Goal: Transaction & Acquisition: Book appointment/travel/reservation

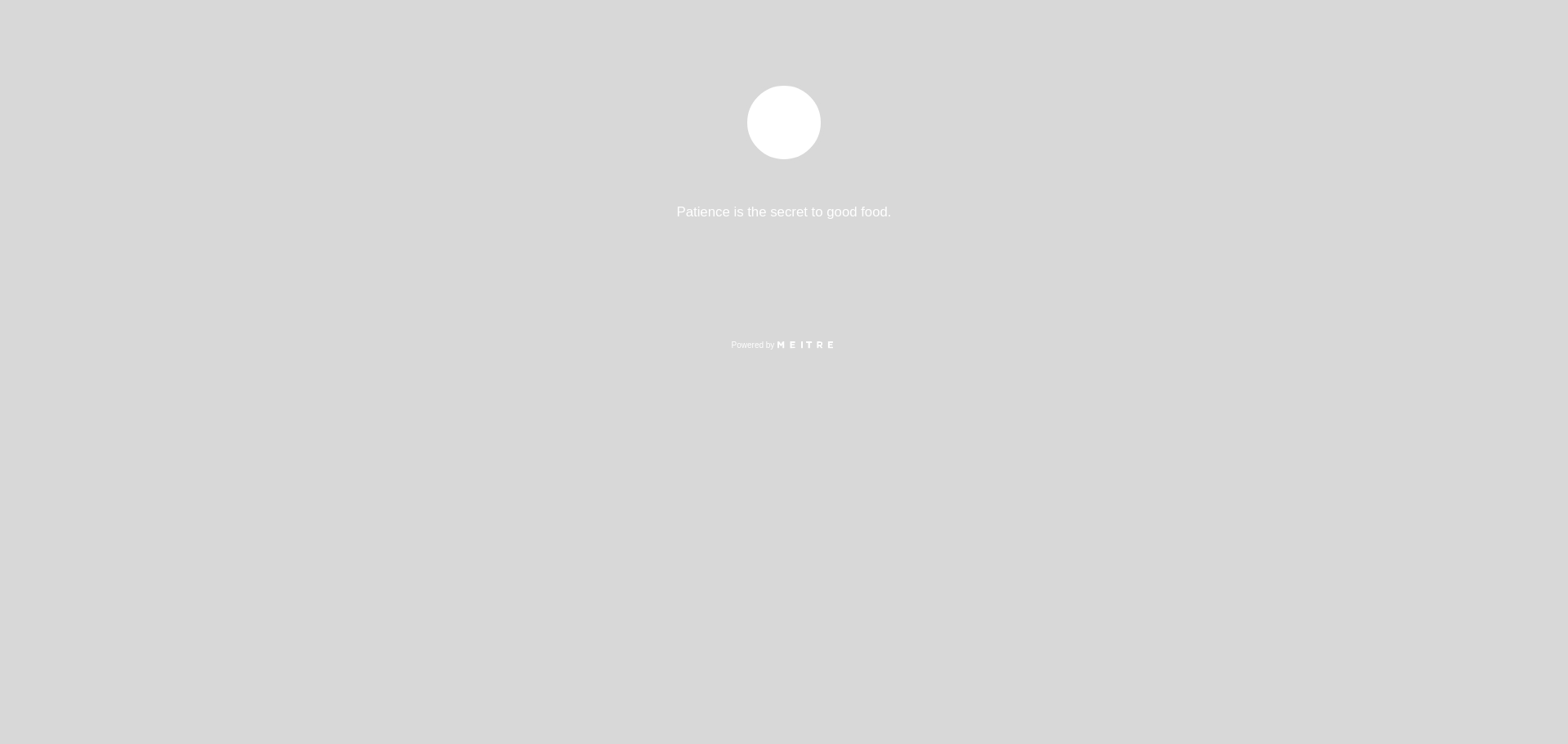
select select "es"
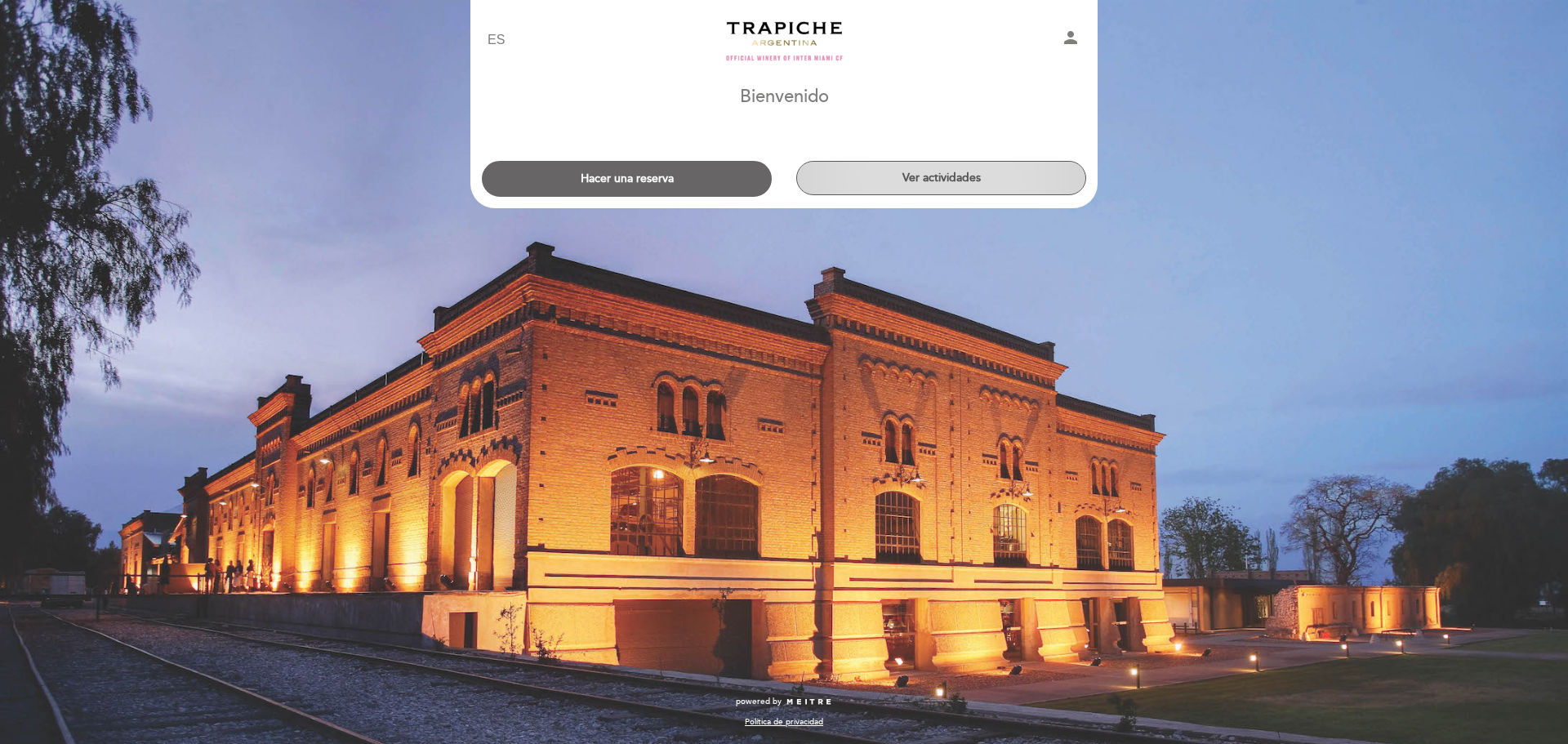
click at [919, 190] on button "Ver actividades" at bounding box center [942, 178] width 290 height 34
click at [619, 160] on div "Hacer una reserva Ver actividades" at bounding box center [784, 171] width 629 height 53
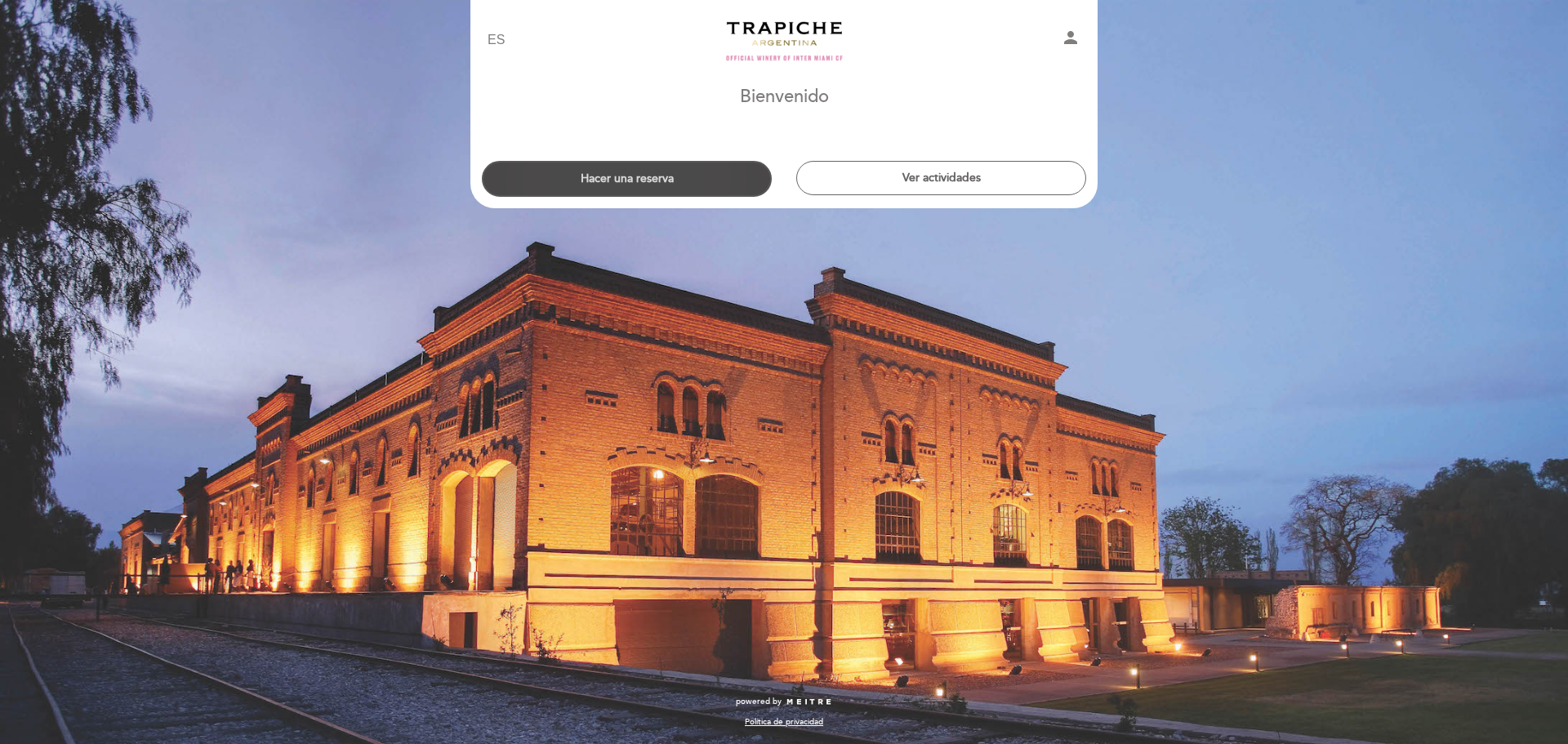
click at [619, 182] on button "Hacer una reserva" at bounding box center [627, 179] width 290 height 36
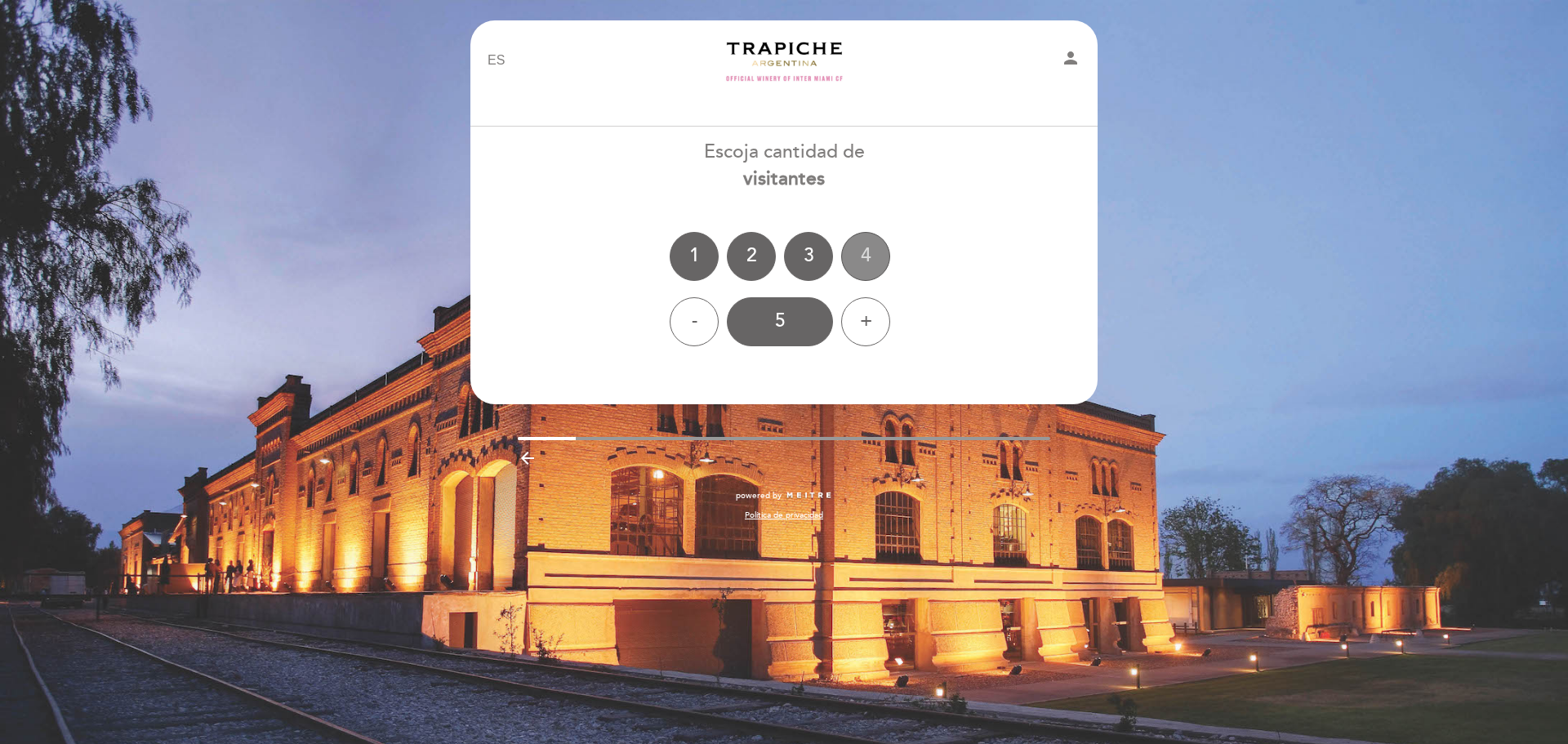
click at [864, 253] on div "4" at bounding box center [866, 257] width 49 height 49
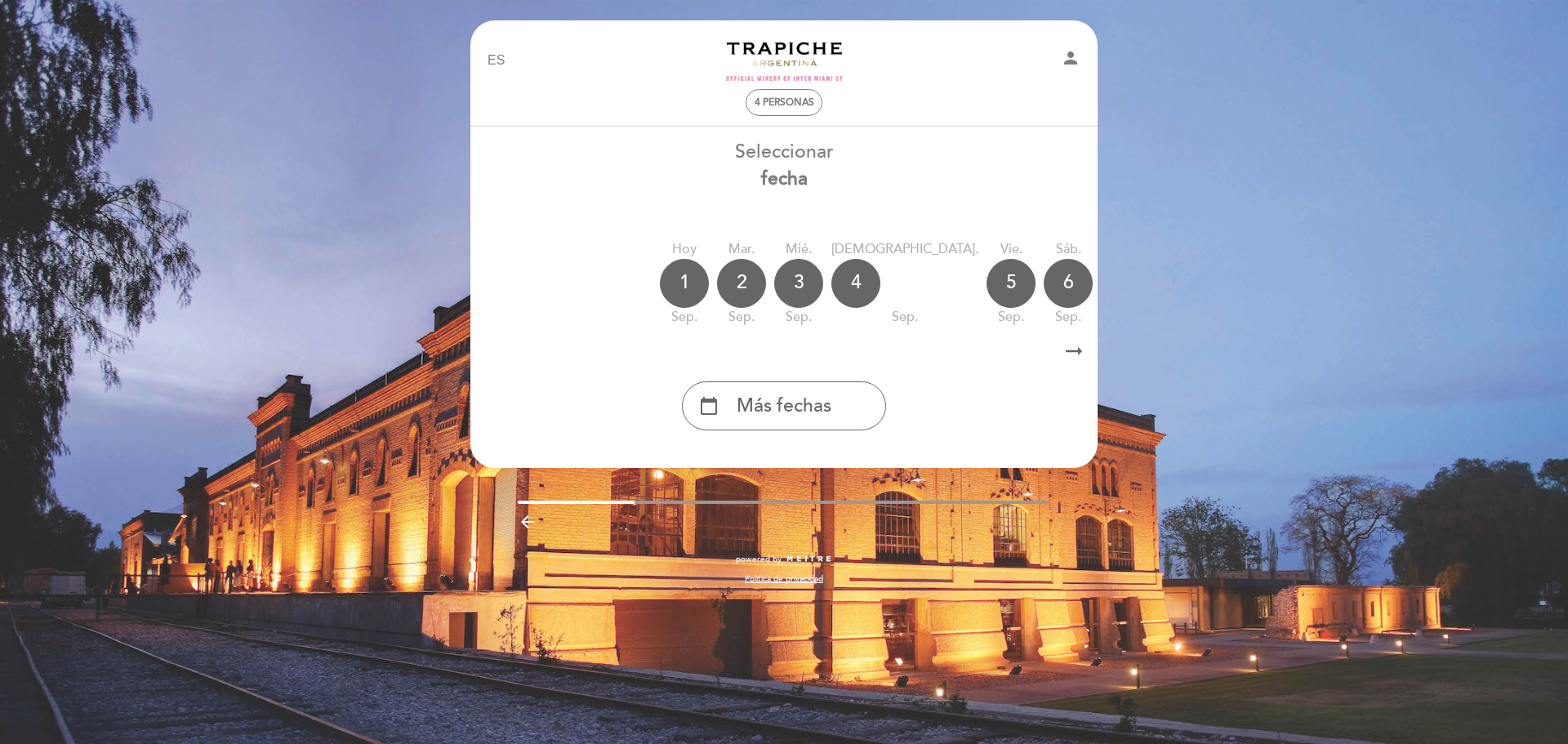
click at [1083, 351] on icon "arrow_right_alt" at bounding box center [1073, 351] width 24 height 35
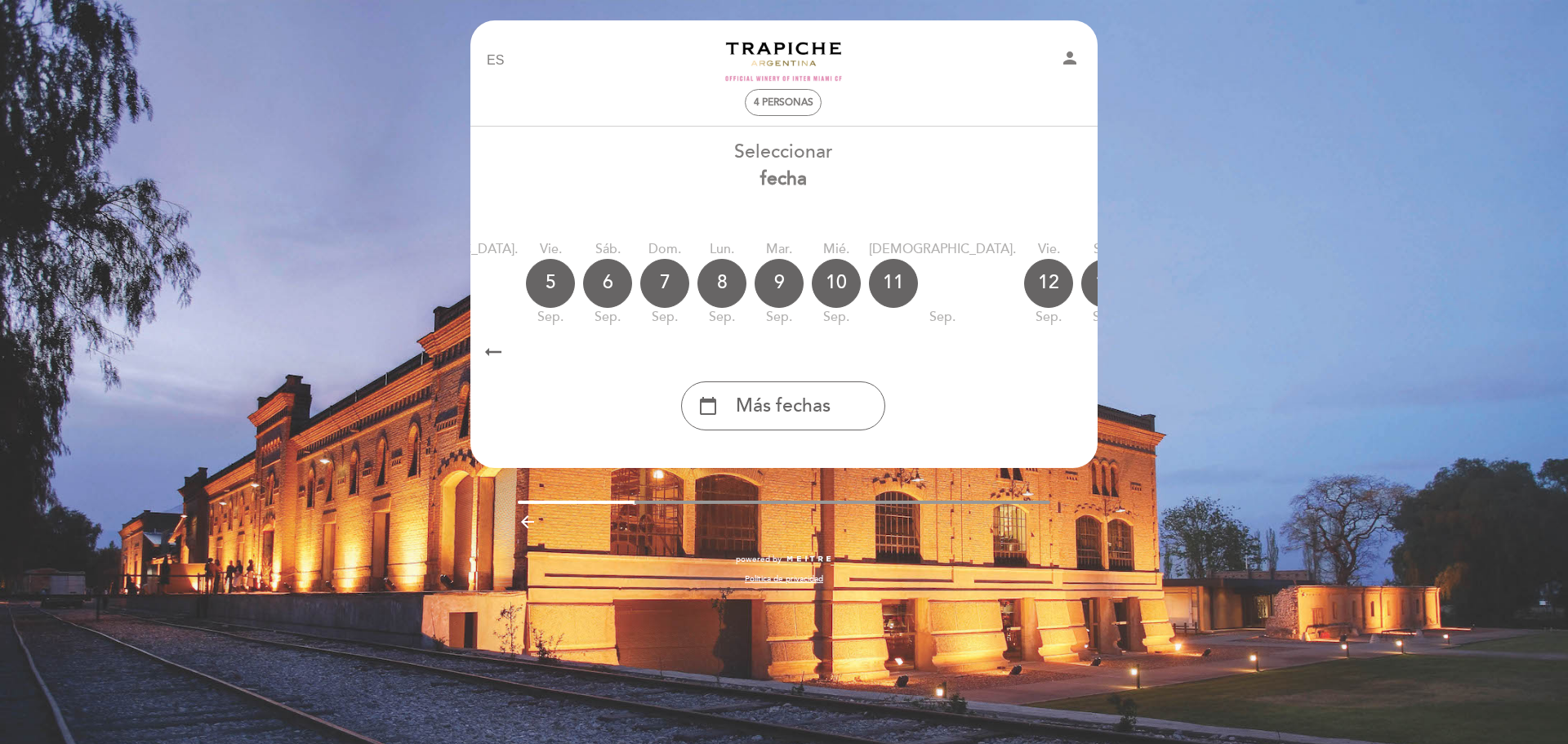
scroll to position [0, 476]
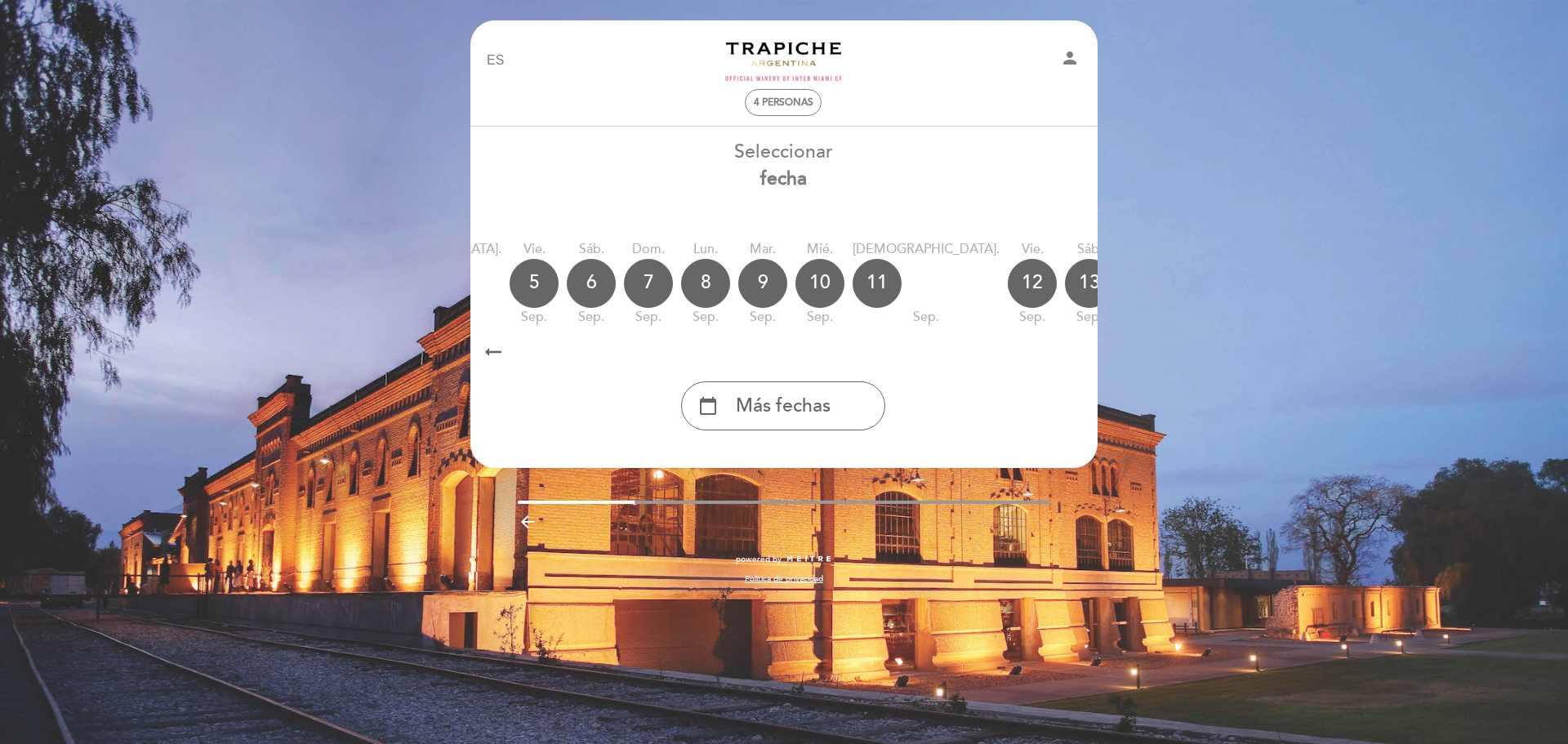
click at [1251, 291] on icon "calendar_today" at bounding box center [1261, 282] width 20 height 28
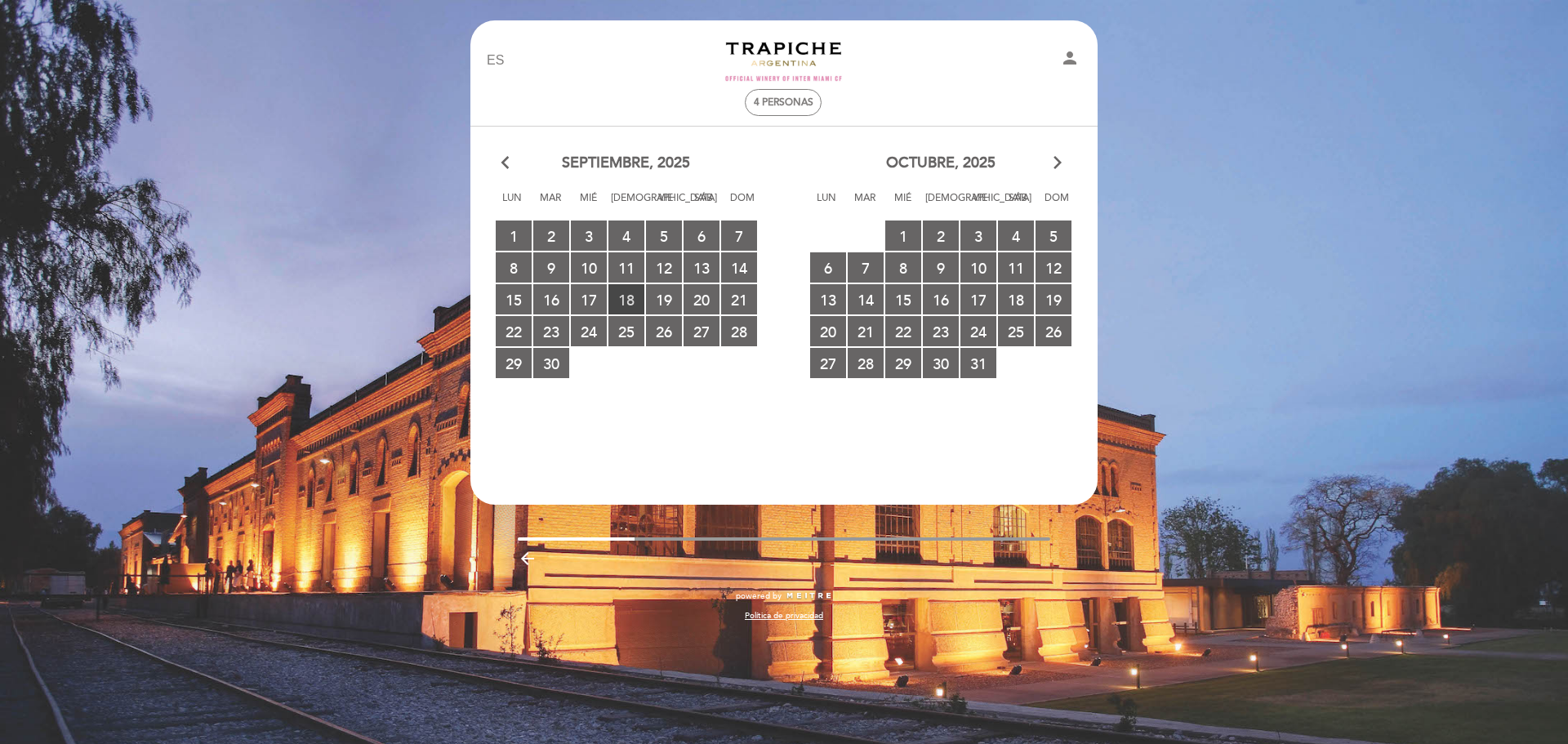
click at [636, 299] on span "18 RESERVAS DISPONIBLES" at bounding box center [627, 299] width 36 height 30
click at [666, 294] on span "19 RESERVAS DISPONIBLES" at bounding box center [664, 299] width 36 height 30
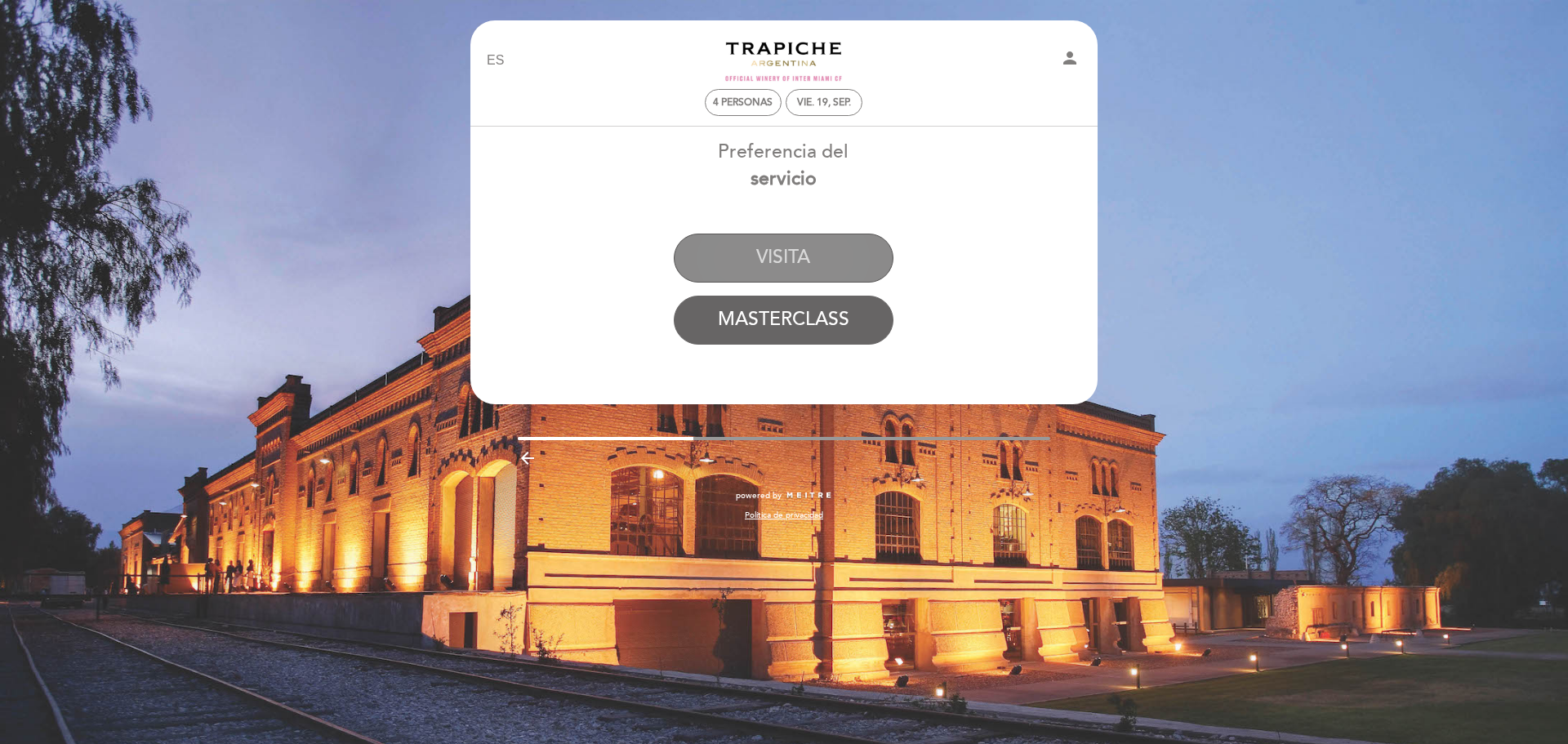
click at [813, 259] on button "VISITA" at bounding box center [784, 258] width 220 height 49
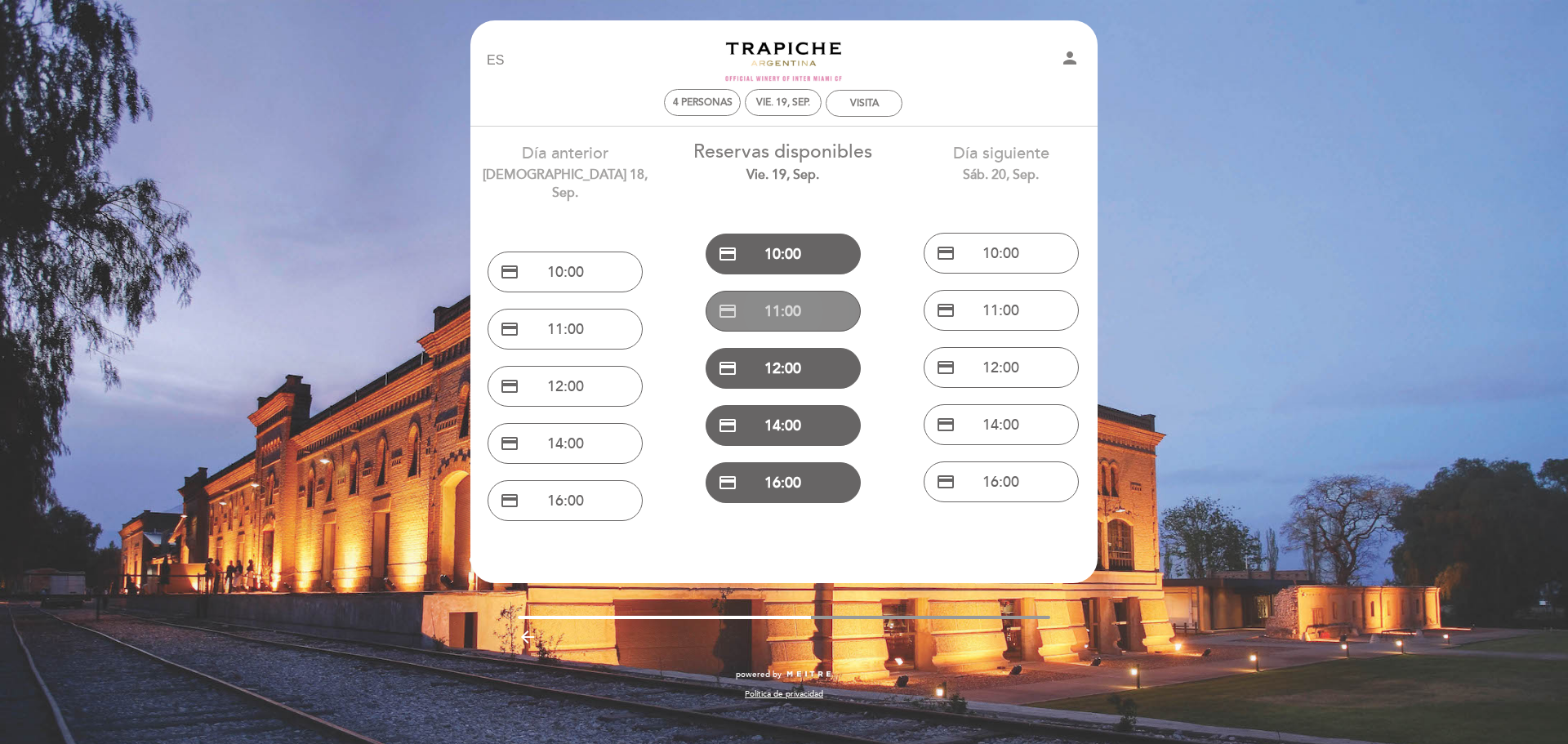
click at [813, 324] on button "credit_card 11:00" at bounding box center [783, 310] width 155 height 41
